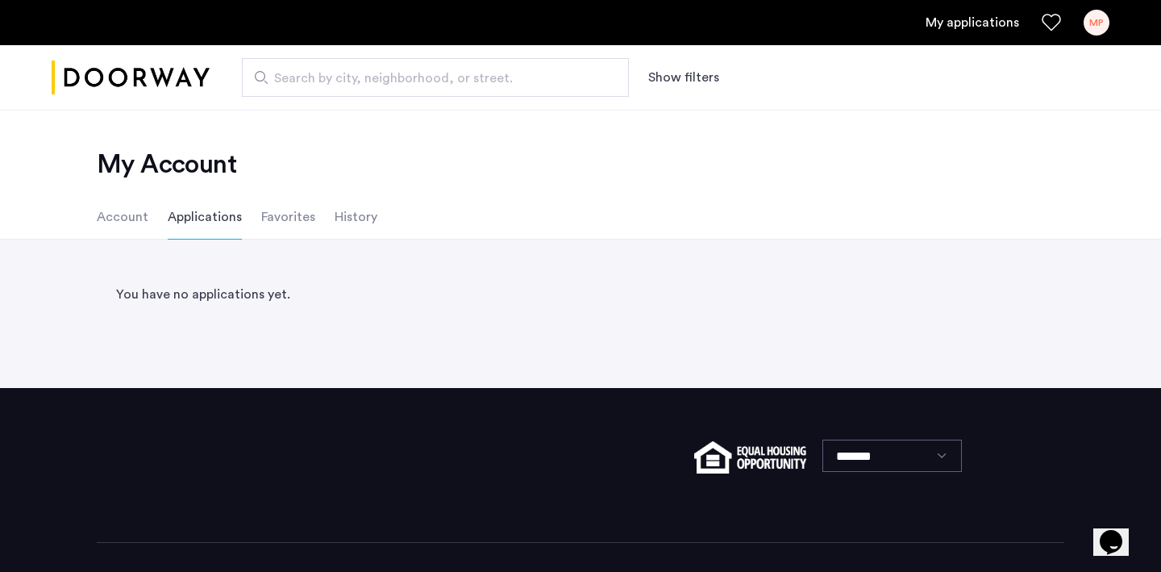
click at [128, 223] on li "Account" at bounding box center [123, 216] width 52 height 45
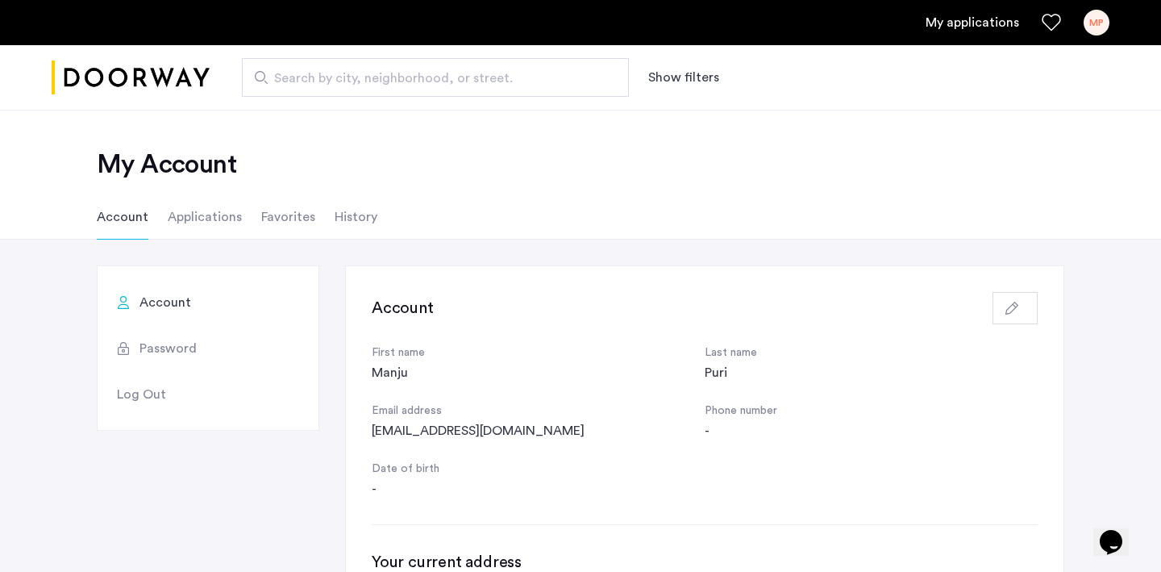
click at [249, 220] on ul "Account Applications Favorites History" at bounding box center [581, 216] width 1016 height 45
click at [273, 220] on li "Favorites" at bounding box center [288, 216] width 54 height 45
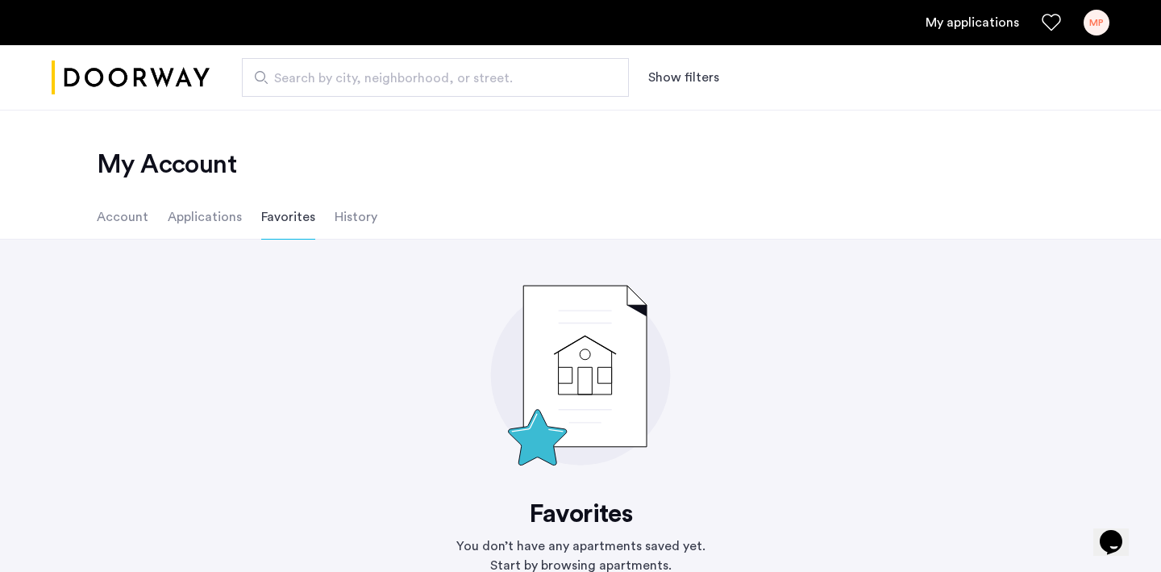
click at [336, 226] on li "History" at bounding box center [356, 216] width 43 height 45
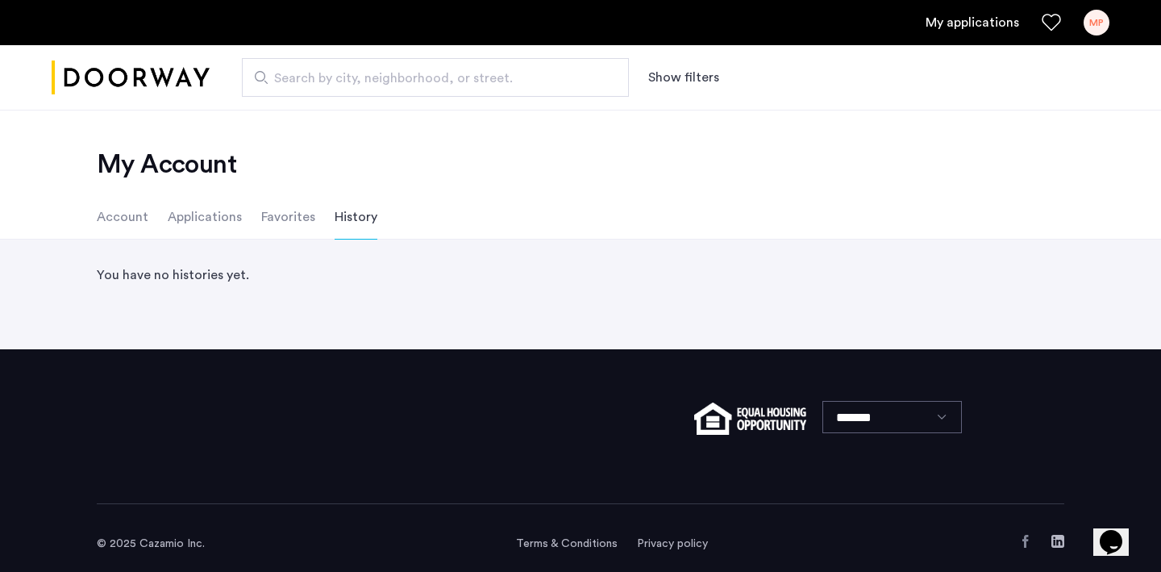
click at [326, 64] on input "Search by city, neighborhood, or street." at bounding box center [435, 77] width 387 height 39
click at [334, 73] on span "Search by city, neighborhood, or street." at bounding box center [429, 78] width 310 height 19
click at [334, 73] on input "Search by city, neighborhood, or street." at bounding box center [435, 77] width 387 height 39
type input "**********"
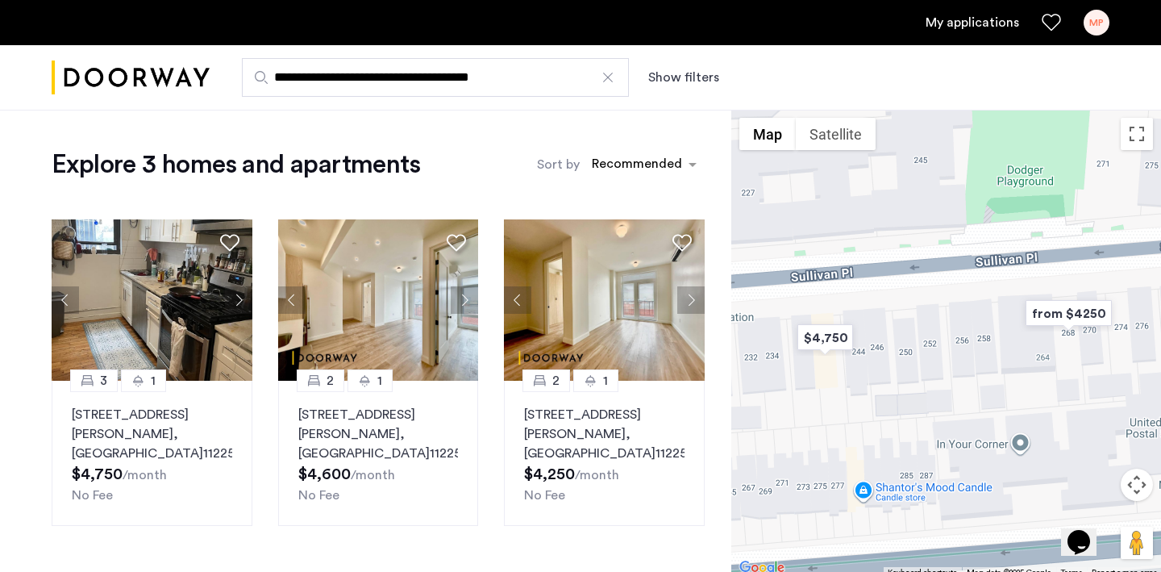
click at [964, 31] on link "My applications" at bounding box center [973, 22] width 94 height 19
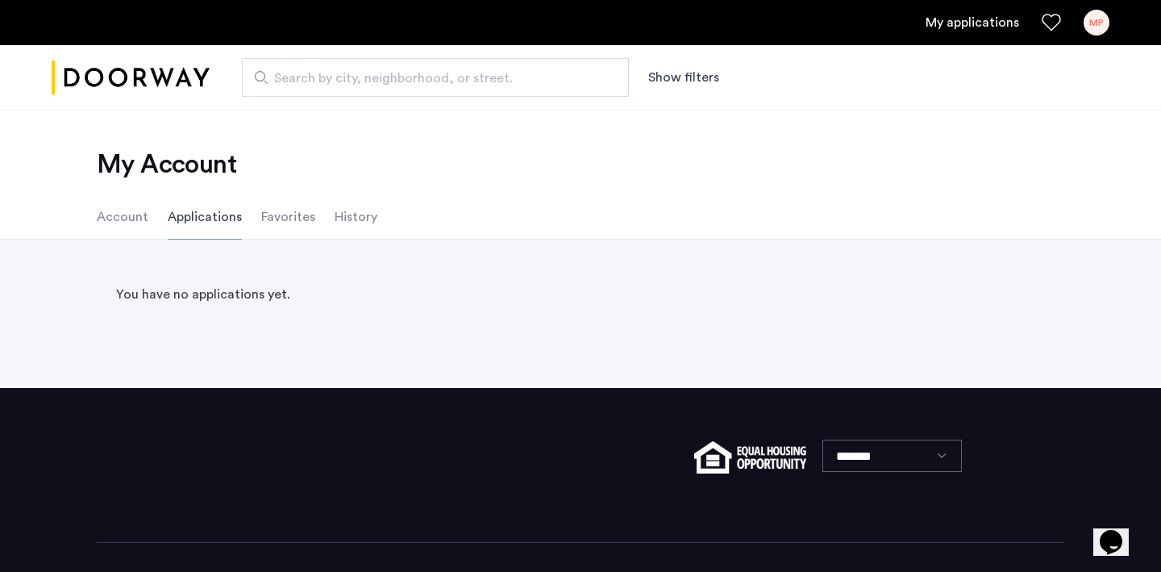
click at [1097, 35] on div "MP" at bounding box center [1097, 23] width 26 height 26
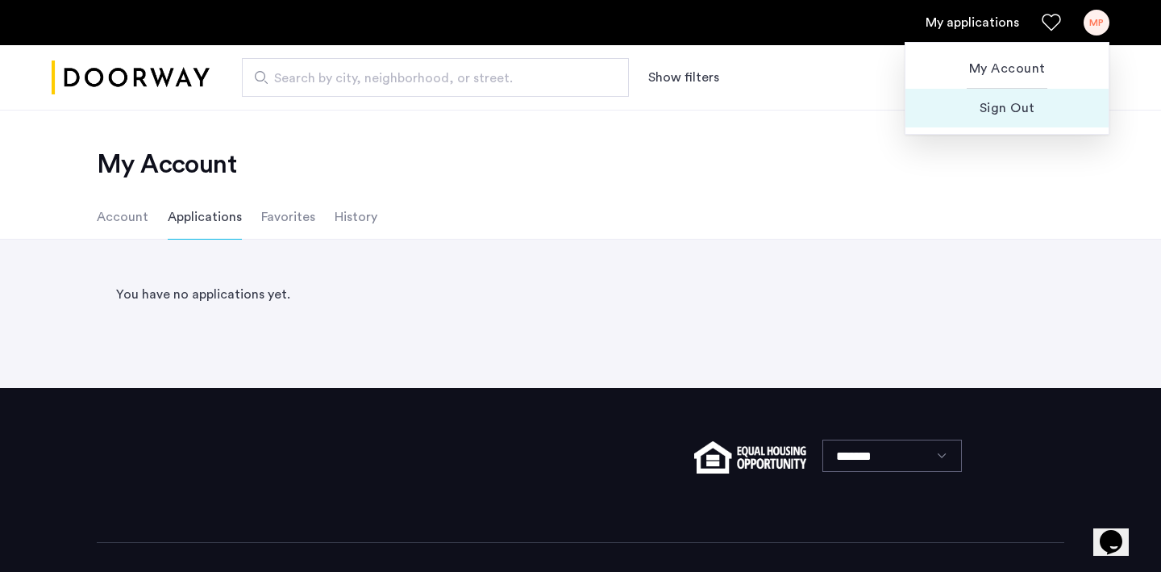
click at [1009, 122] on button "Sign Out" at bounding box center [1006, 108] width 203 height 39
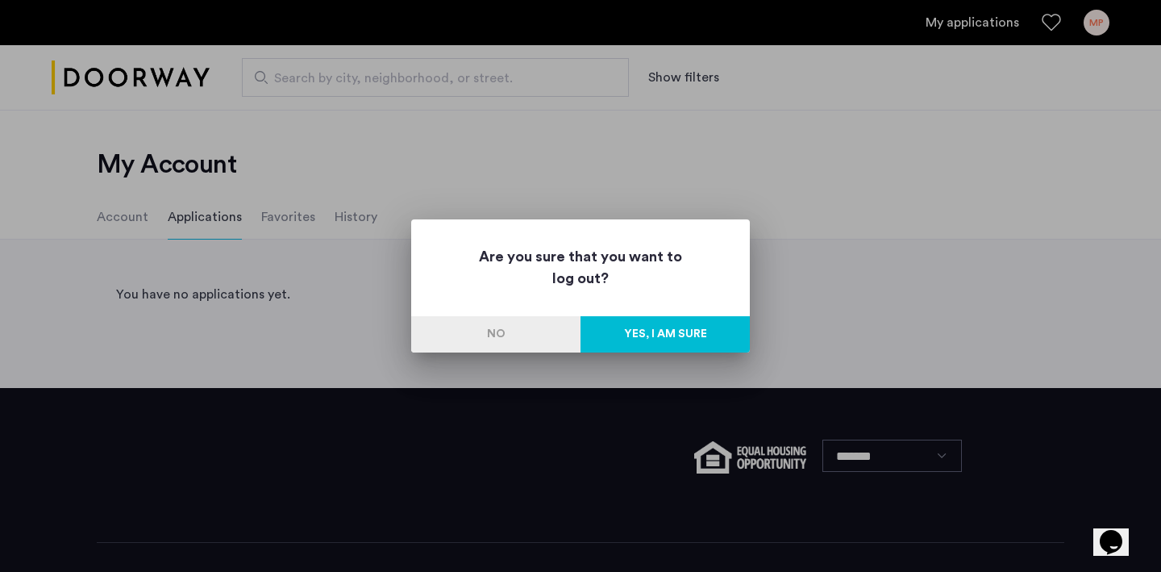
click at [682, 330] on button "Yes, I am sure" at bounding box center [665, 334] width 169 height 36
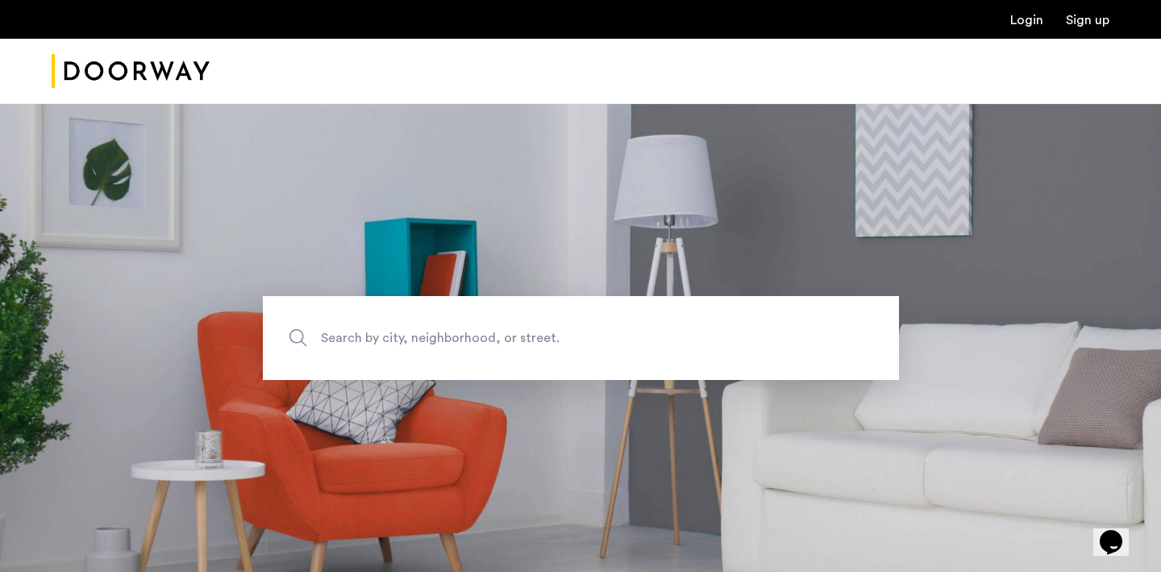
click at [1010, 35] on div "Login Sign up" at bounding box center [580, 19] width 1161 height 39
click at [1018, 27] on link "Login" at bounding box center [1026, 20] width 33 height 13
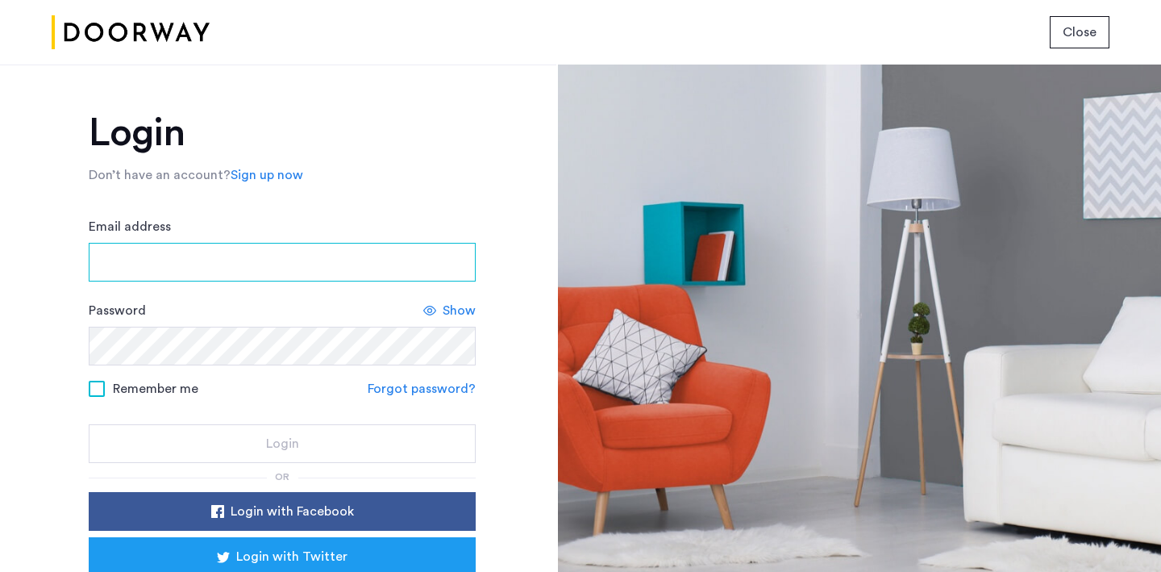
type input "**********"
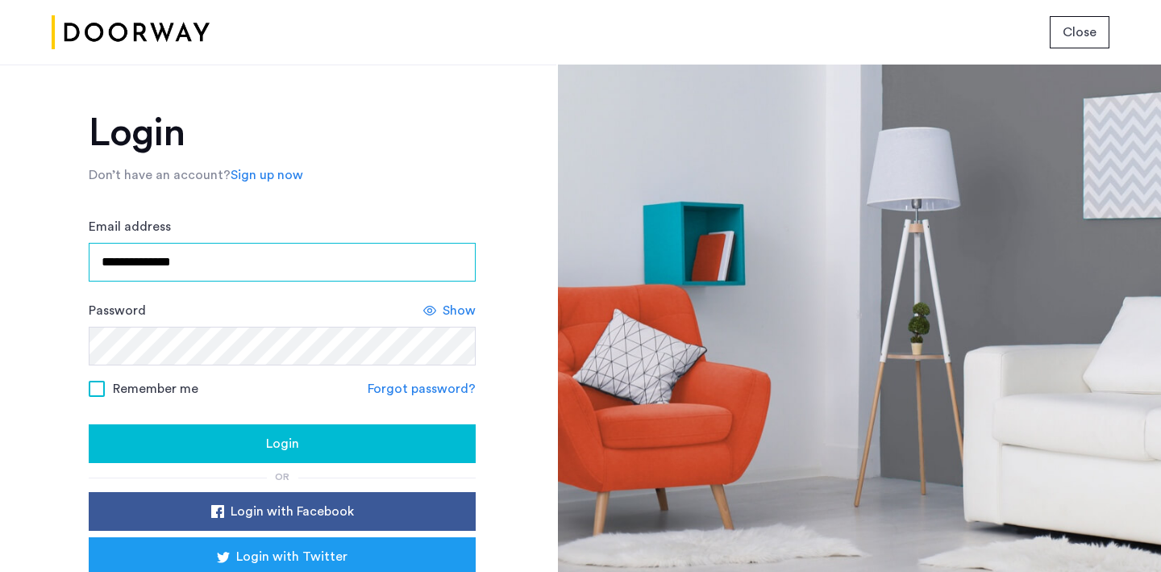
click at [357, 257] on input "**********" at bounding box center [282, 262] width 387 height 39
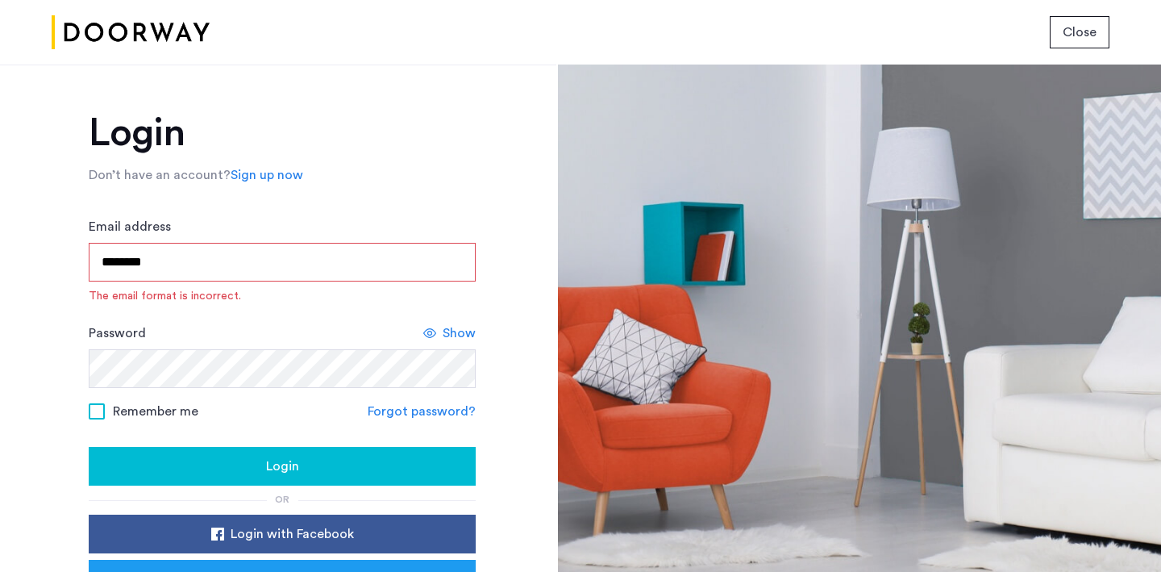
type input "**********"
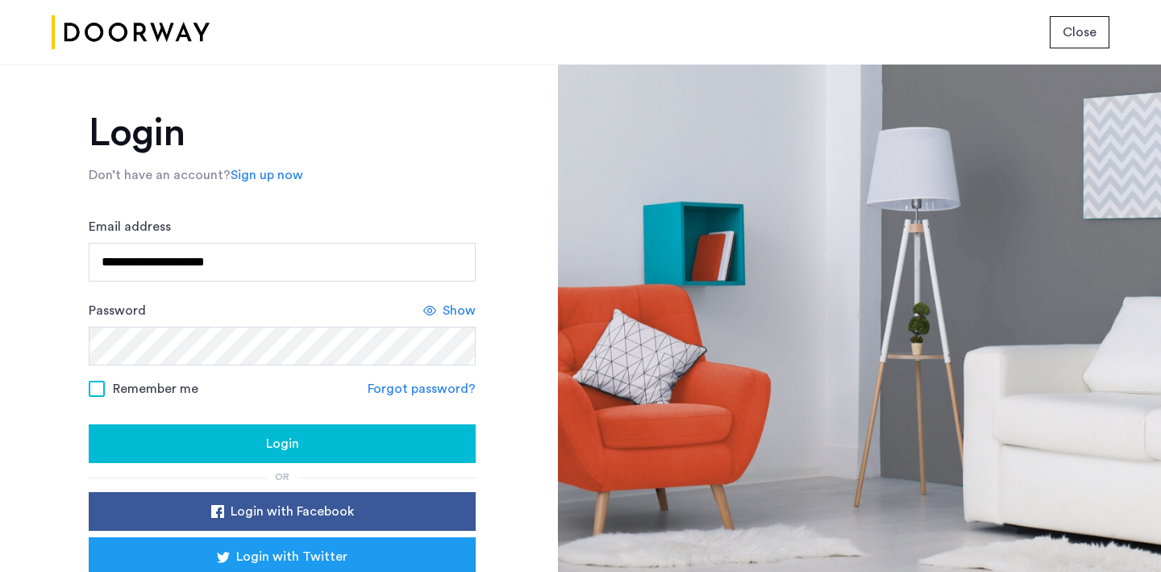
click at [94, 382] on span at bounding box center [97, 389] width 16 height 16
drag, startPoint x: 94, startPoint y: 382, endPoint x: 101, endPoint y: 389, distance: 9.7
click at [94, 383] on span at bounding box center [97, 389] width 16 height 16
click at [89, 390] on div "Remember me" at bounding box center [144, 388] width 110 height 20
click at [96, 391] on span at bounding box center [97, 389] width 16 height 16
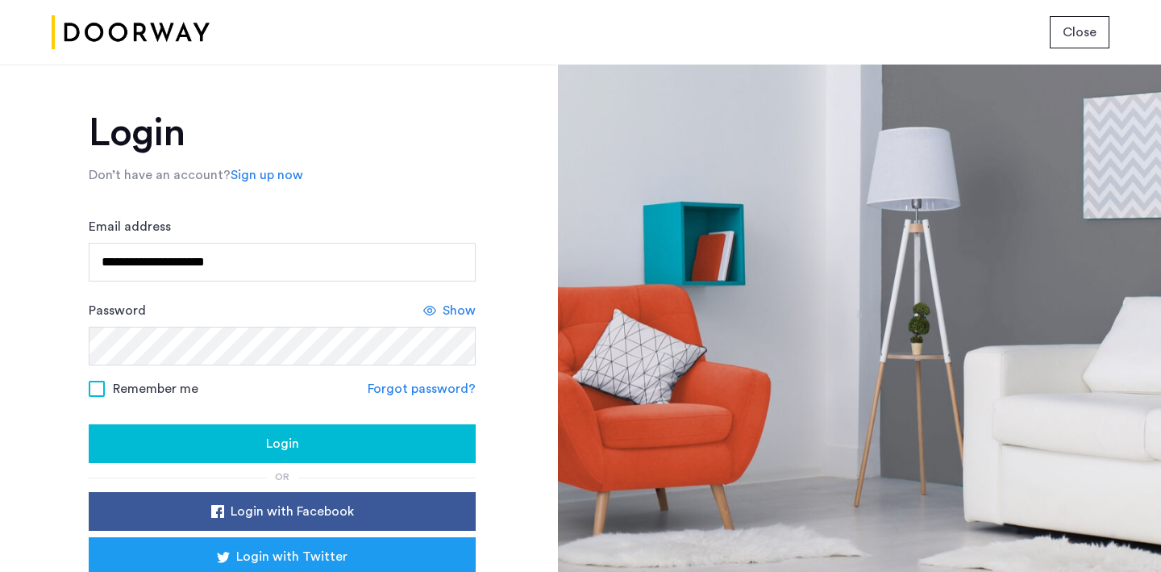
click at [158, 455] on button "Login" at bounding box center [282, 443] width 387 height 39
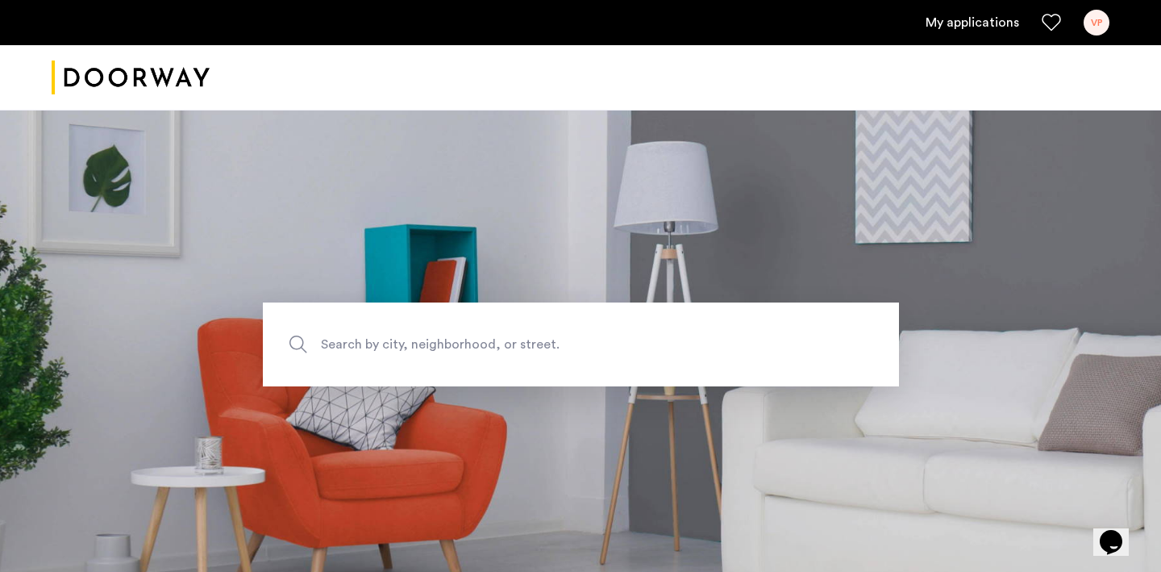
click at [981, 19] on link "My applications" at bounding box center [973, 22] width 94 height 19
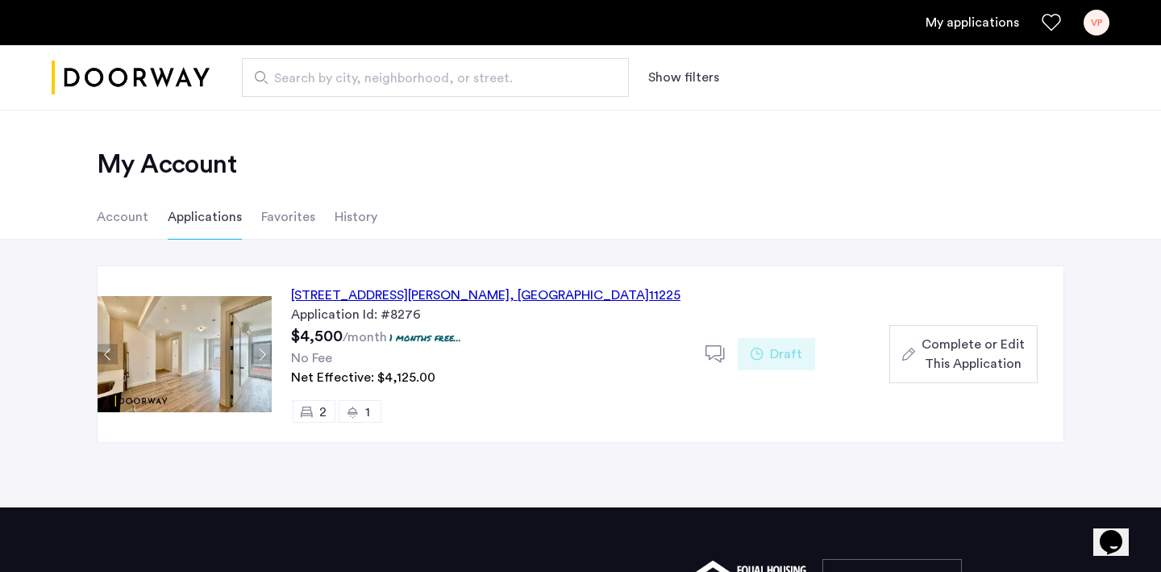
drag, startPoint x: 581, startPoint y: 299, endPoint x: 289, endPoint y: 304, distance: 291.9
click at [289, 304] on div "268 Sullivan Place, Unit 6D, Brooklyn , NY 11225 Application Id: #8276 $4,500 /…" at bounding box center [489, 354] width 434 height 176
click at [935, 350] on span "Complete or Edit This Application" at bounding box center [973, 354] width 103 height 39
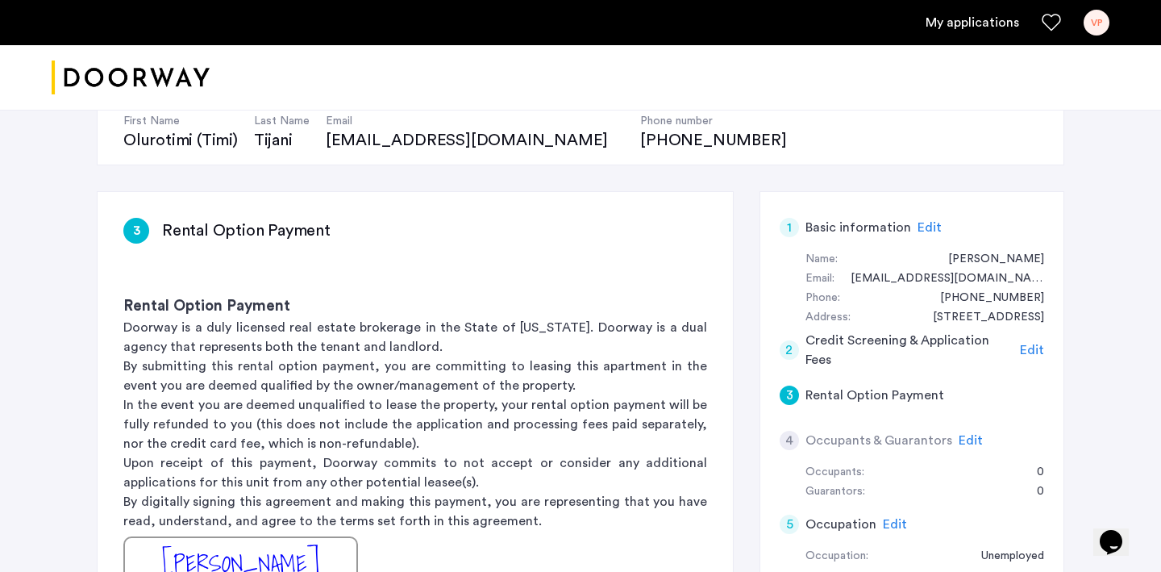
scroll to position [205, 0]
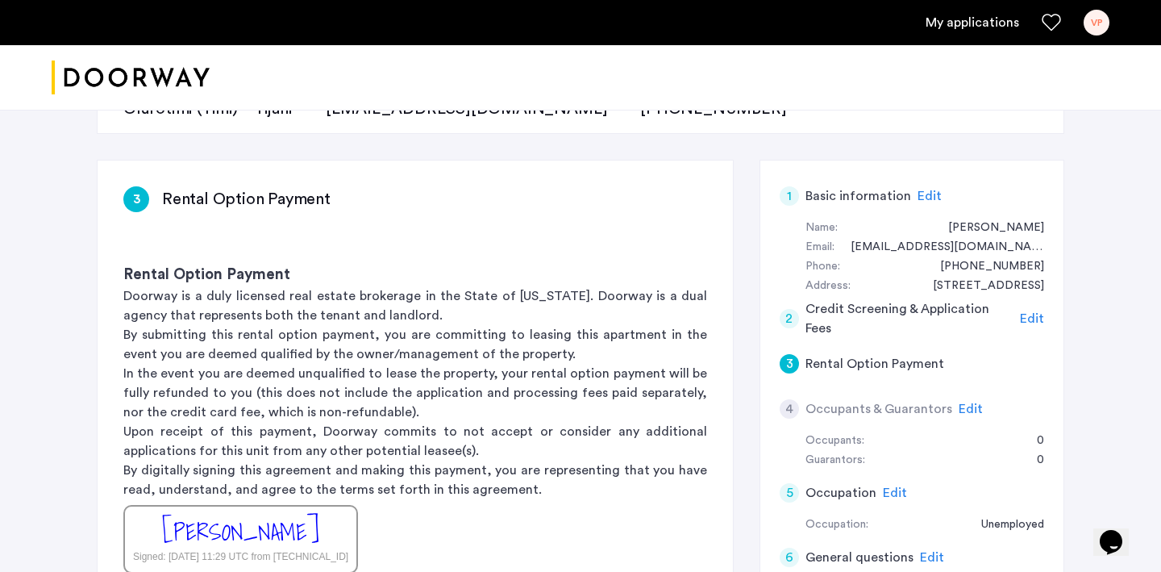
click at [961, 410] on span "Edit" at bounding box center [971, 408] width 24 height 13
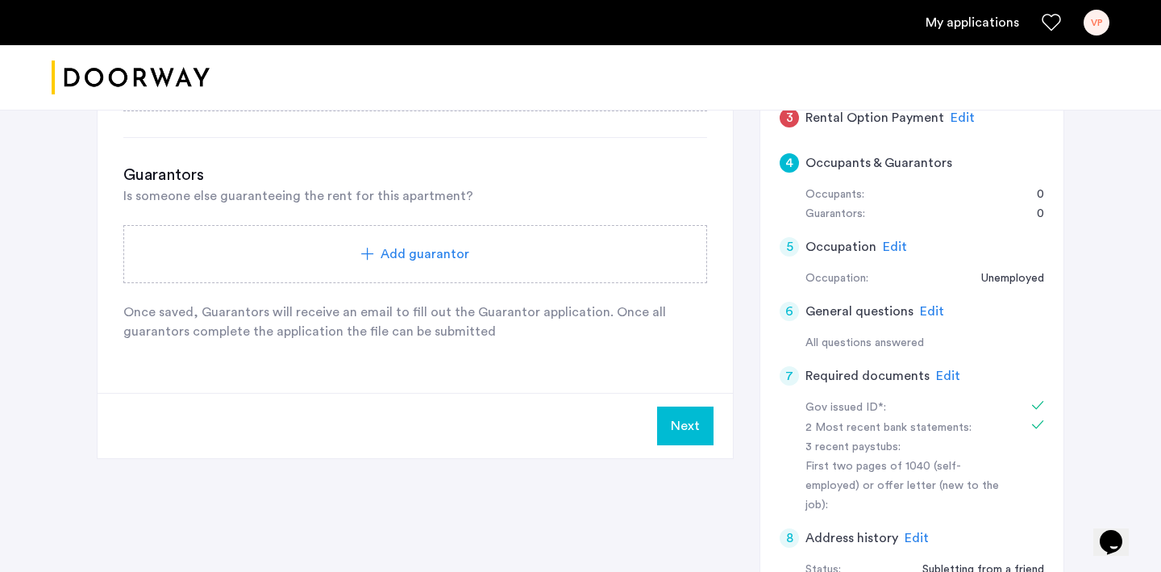
click at [641, 392] on div "4 Occupants & Guarantors Occupants Will someone else be living in this apartmen…" at bounding box center [415, 154] width 635 height 478
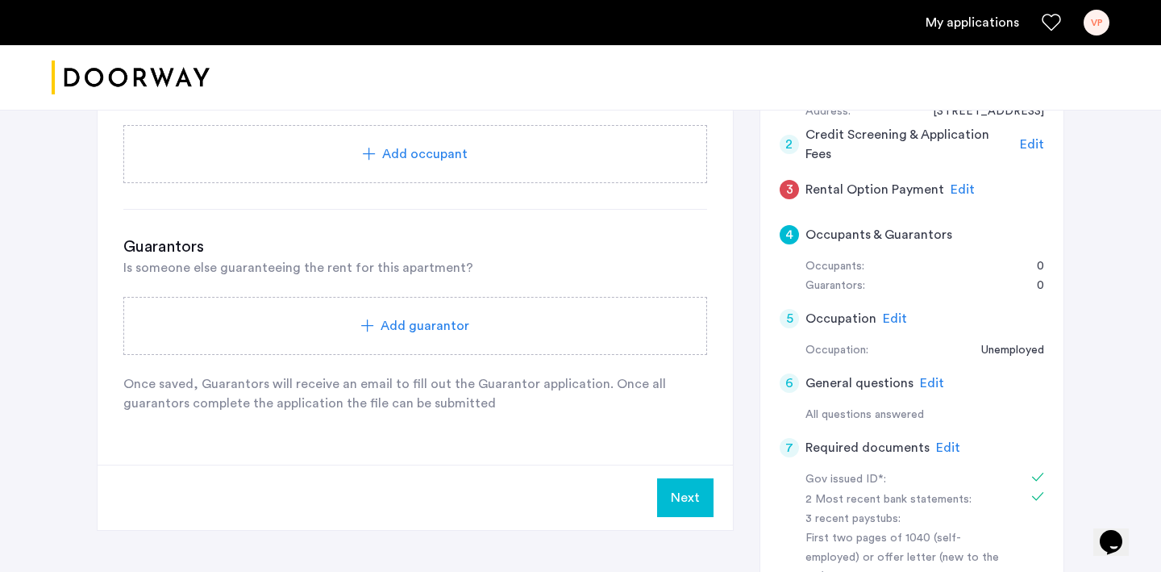
scroll to position [364, 0]
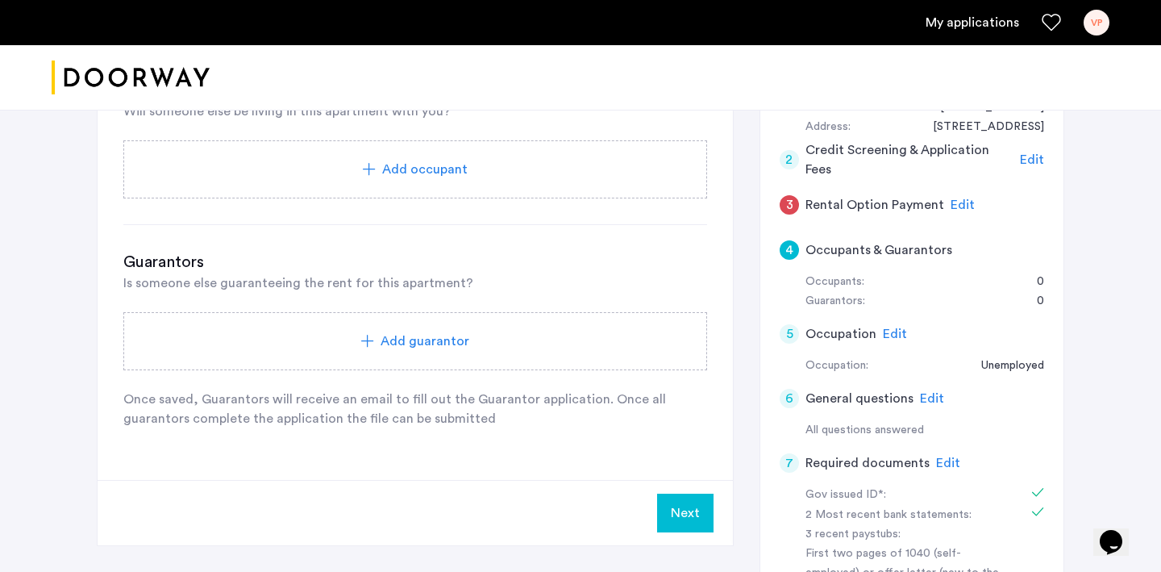
click at [529, 331] on div "Add guarantor" at bounding box center [415, 341] width 584 height 58
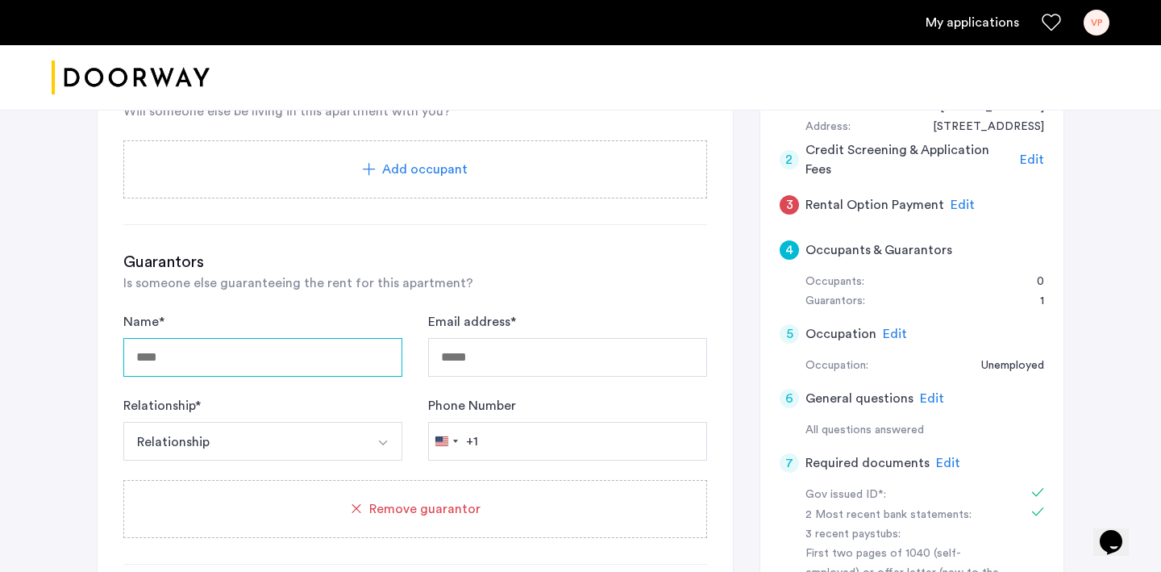
click at [356, 353] on input "Name *" at bounding box center [262, 357] width 279 height 39
type input "**********"
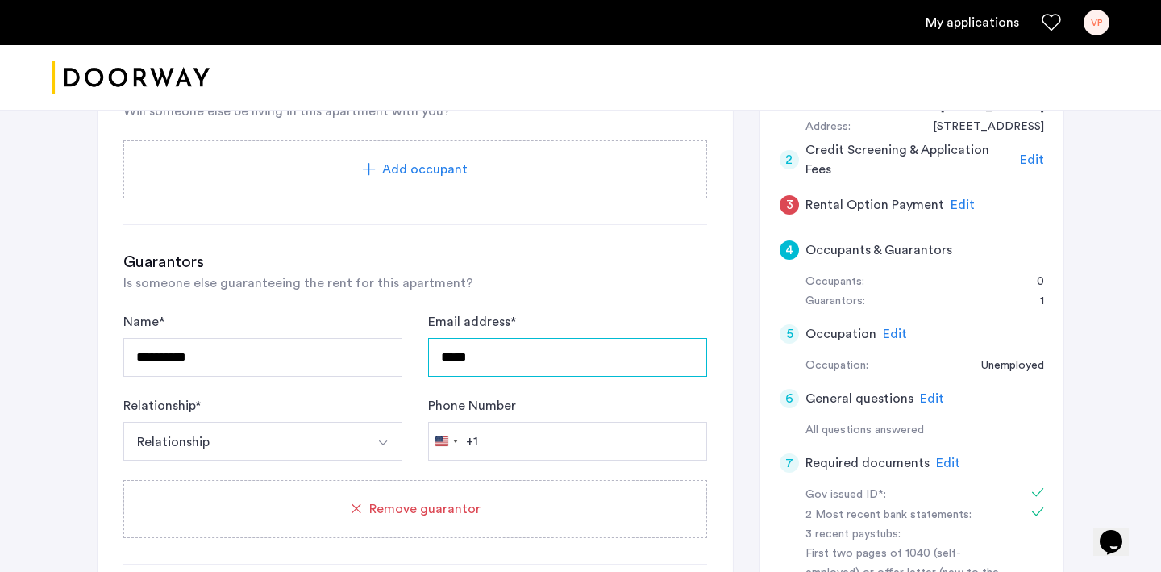
type input "**********"
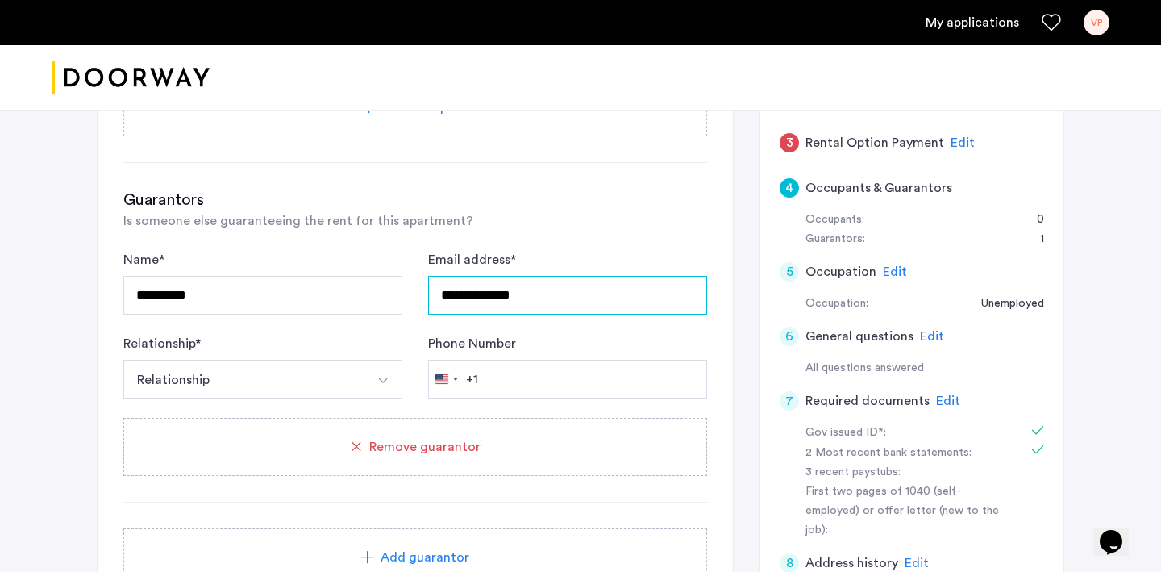
scroll to position [472, 0]
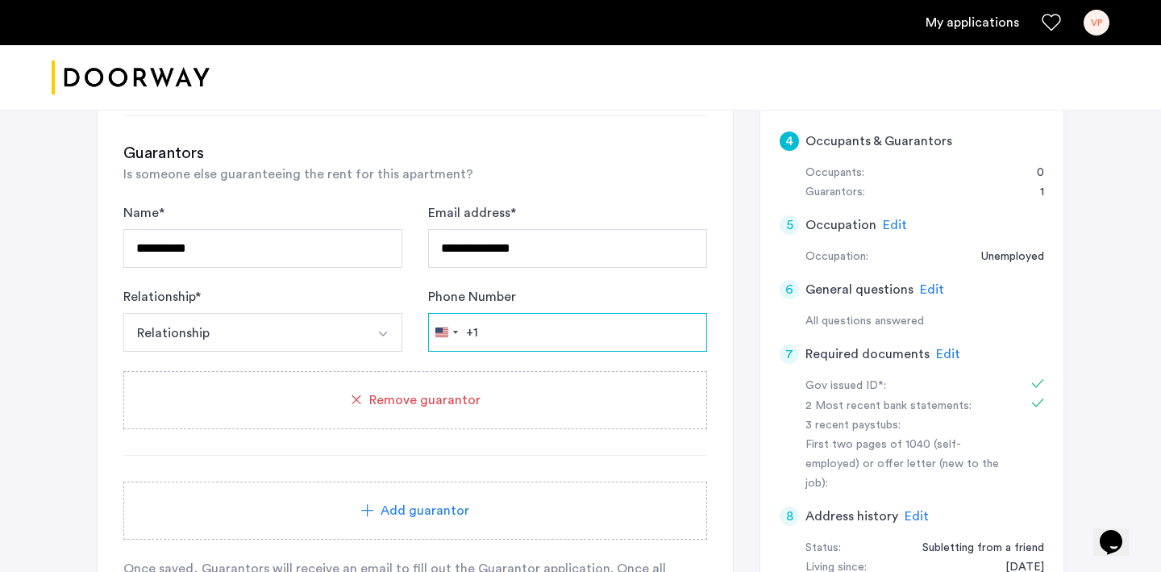
click at [506, 343] on input "Phone Number" at bounding box center [567, 332] width 279 height 39
type input "**********"
click at [329, 341] on button "Relationship" at bounding box center [243, 332] width 241 height 39
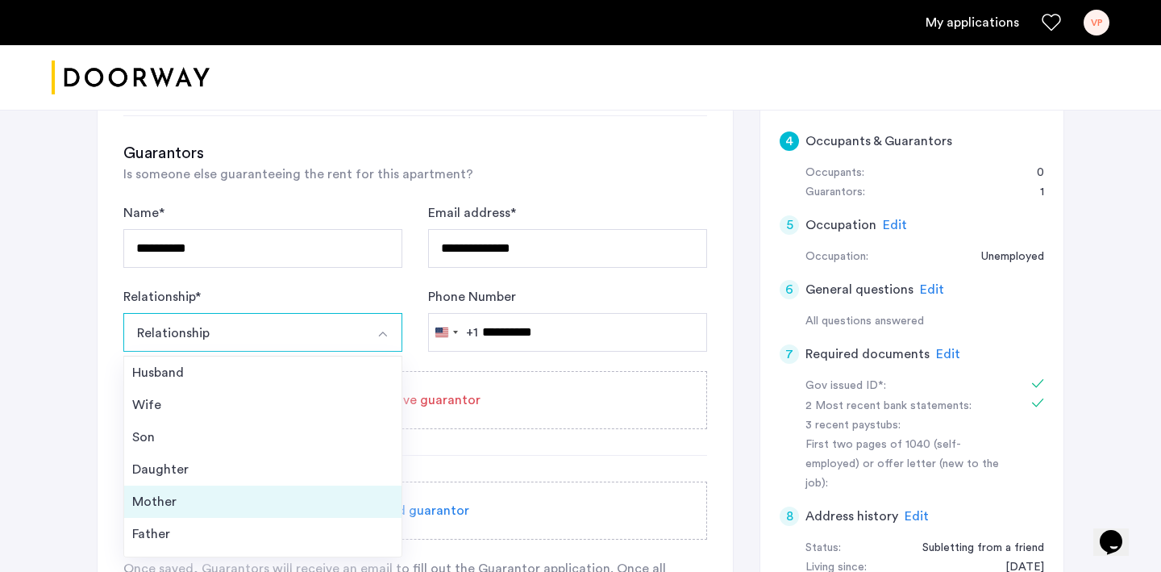
click at [238, 500] on div "Mother" at bounding box center [262, 501] width 261 height 19
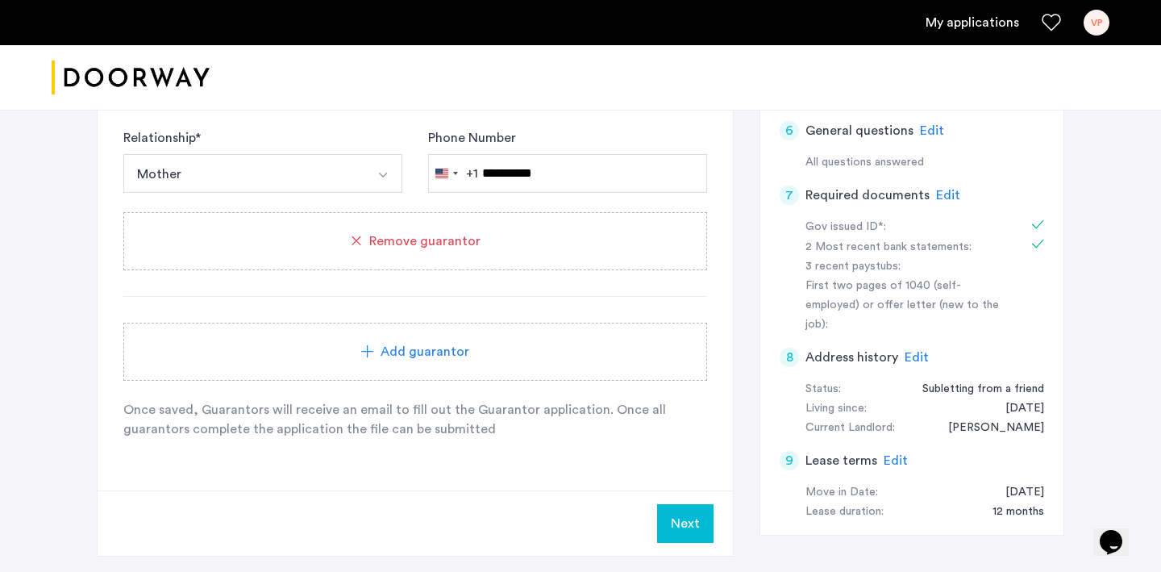
scroll to position [635, 0]
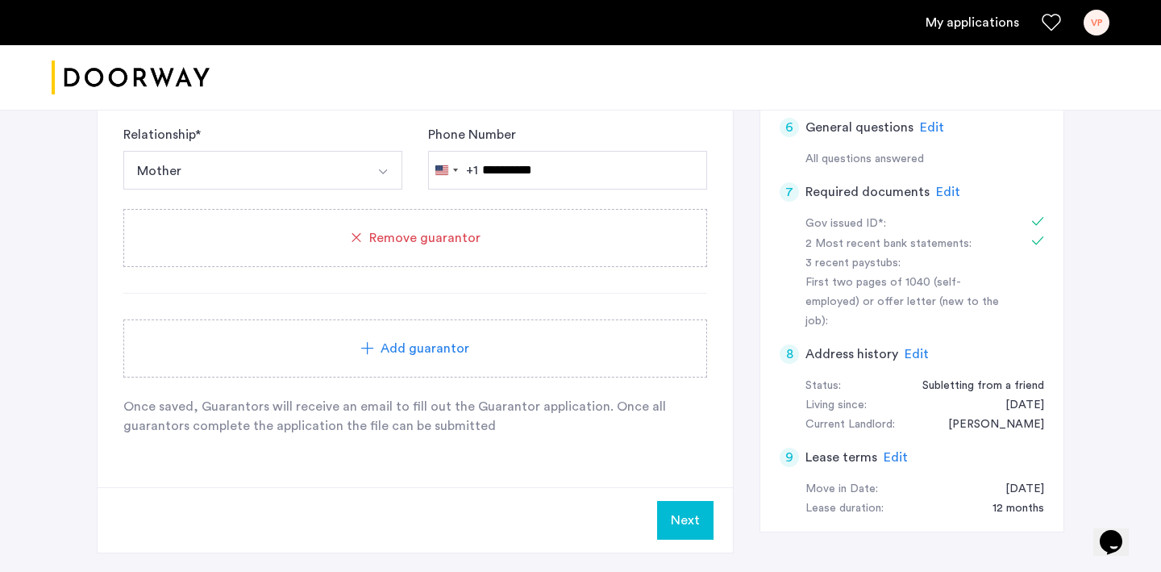
click at [689, 530] on button "Next" at bounding box center [685, 520] width 56 height 39
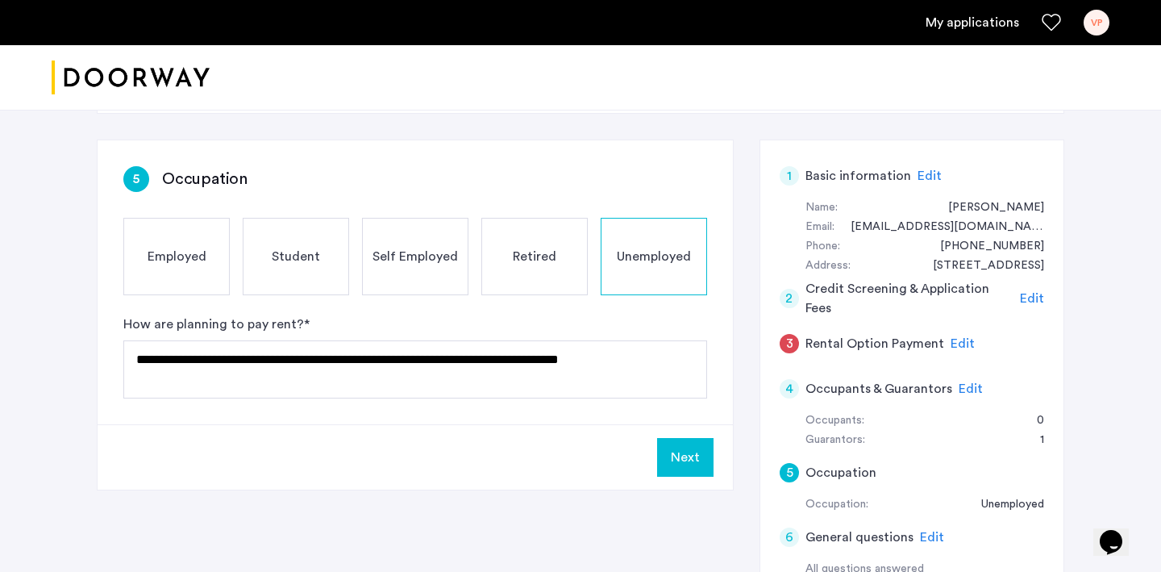
scroll to position [377, 0]
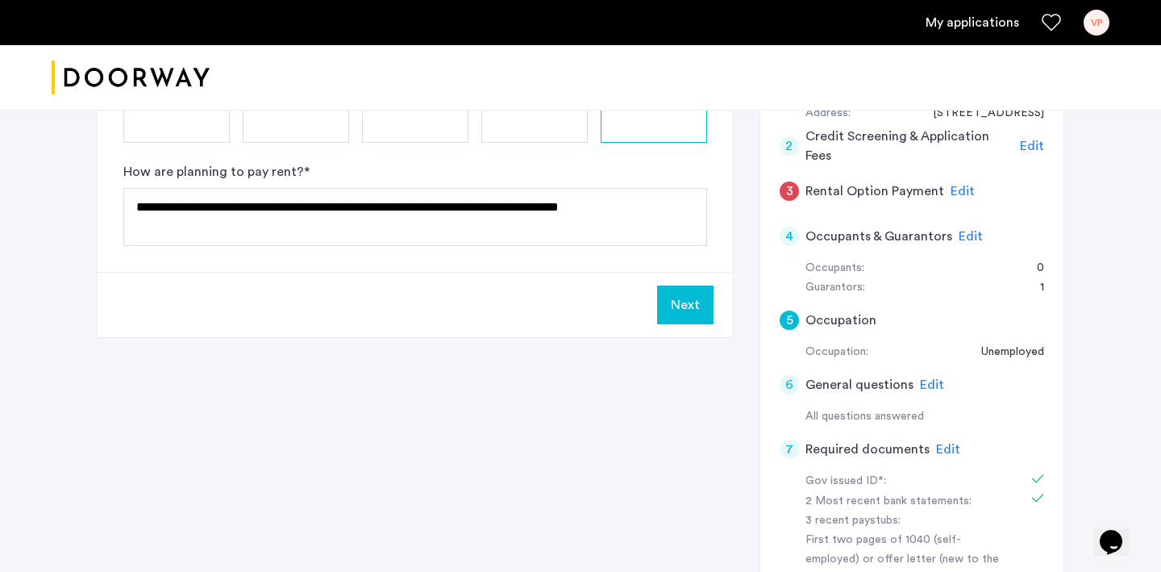
click at [959, 239] on span "Edit" at bounding box center [971, 236] width 24 height 13
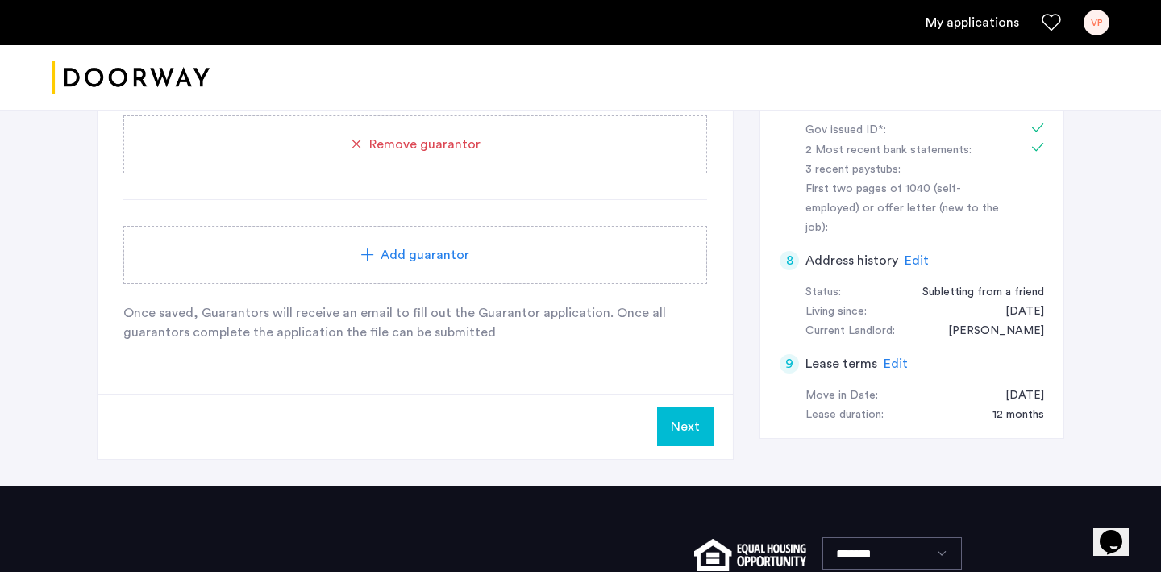
scroll to position [723, 0]
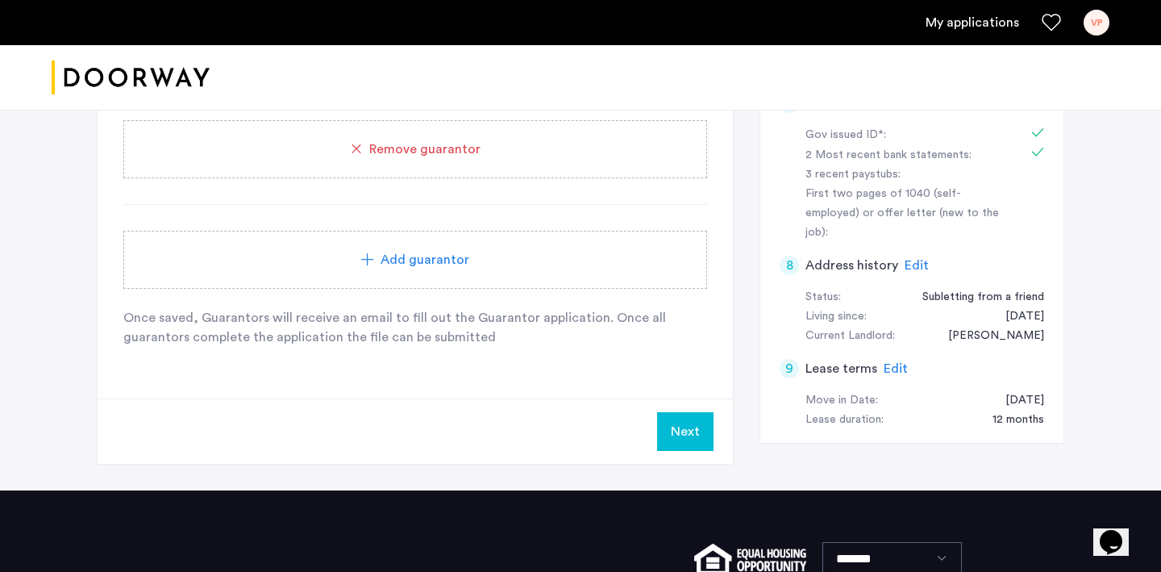
click at [715, 365] on div "**********" at bounding box center [415, 20] width 635 height 756
click at [696, 418] on button "Next" at bounding box center [685, 431] width 56 height 39
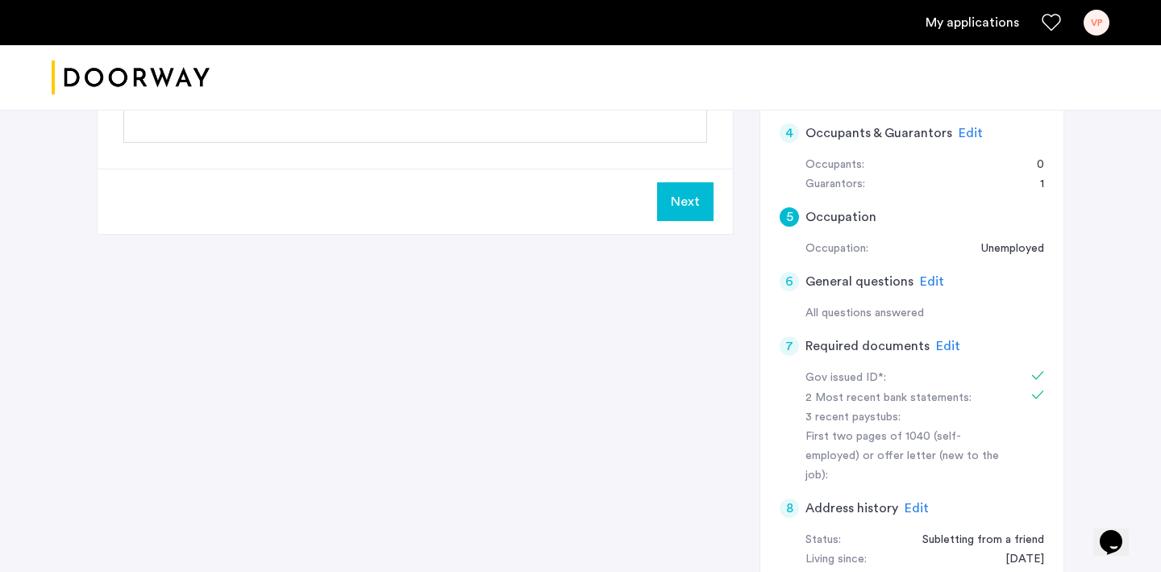
scroll to position [547, 0]
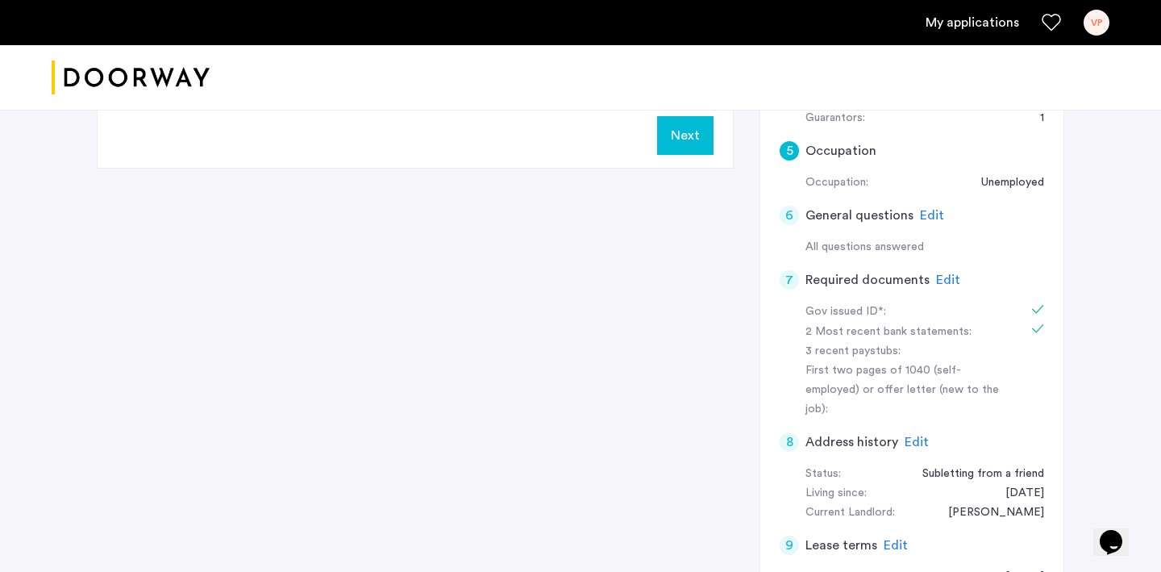
click at [736, 336] on div "**********" at bounding box center [581, 232] width 968 height 828
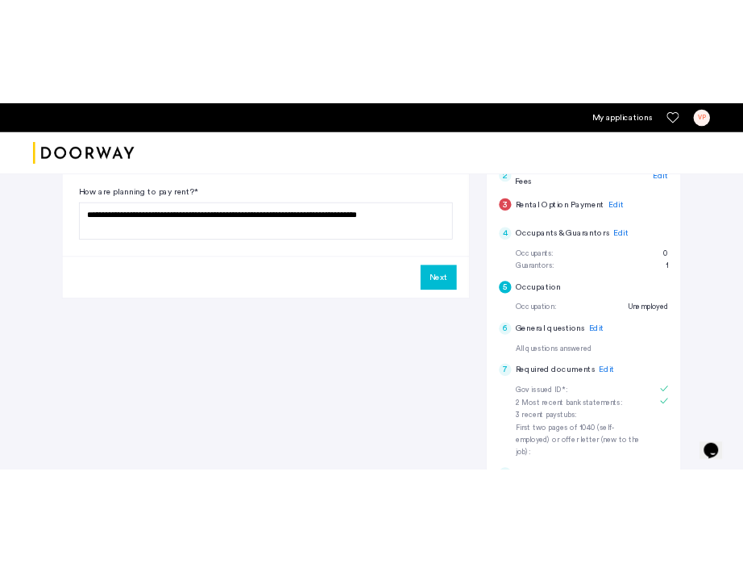
scroll to position [364, 0]
